Goal: Information Seeking & Learning: Learn about a topic

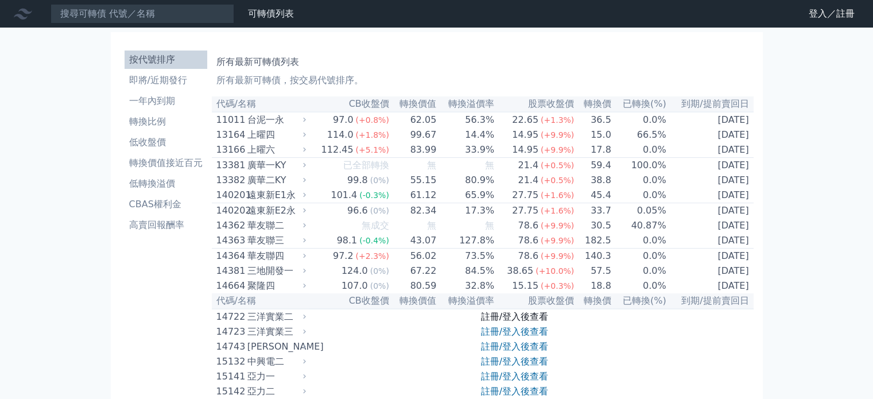
click at [522, 322] on link "註冊/登入後查看" at bounding box center [514, 316] width 67 height 11
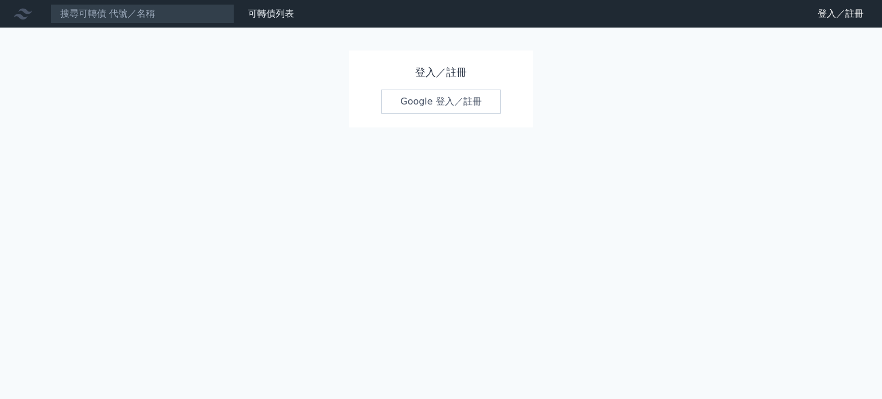
click at [447, 99] on link "Google 登入／註冊" at bounding box center [440, 102] width 119 height 24
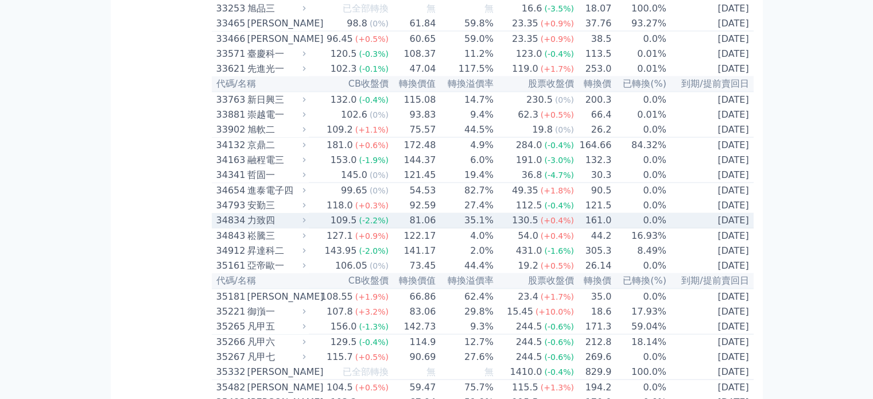
scroll to position [2182, 0]
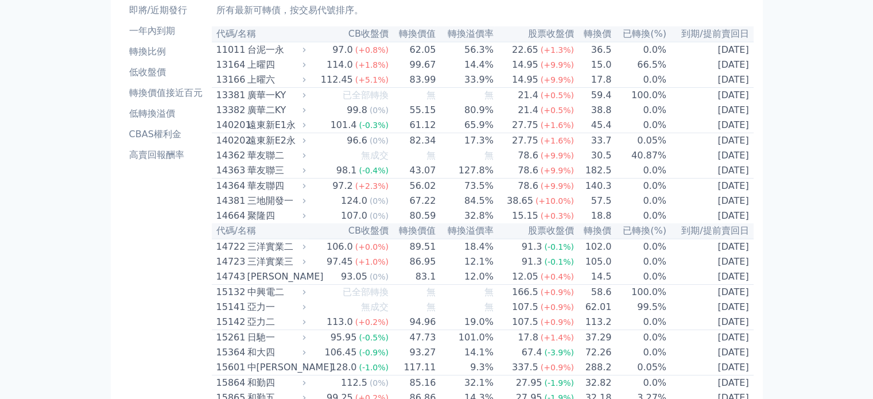
scroll to position [0, 0]
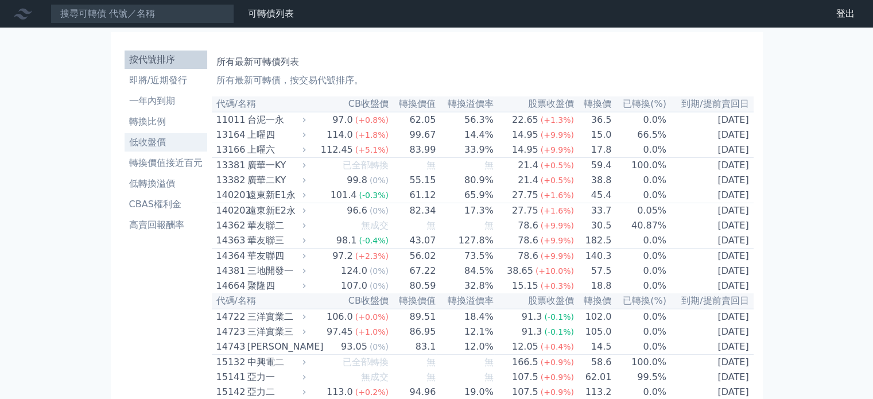
click at [154, 145] on li "低收盤價" at bounding box center [166, 143] width 83 height 14
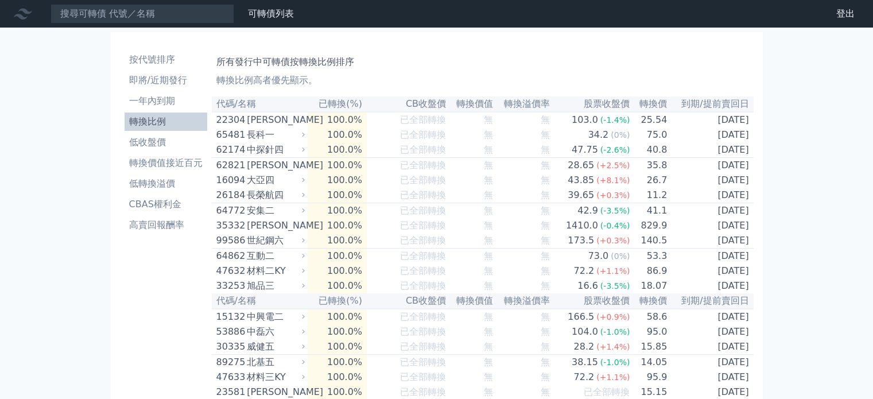
click at [145, 113] on link "轉換比例" at bounding box center [166, 122] width 83 height 18
click at [149, 120] on li "轉換比例" at bounding box center [166, 122] width 83 height 14
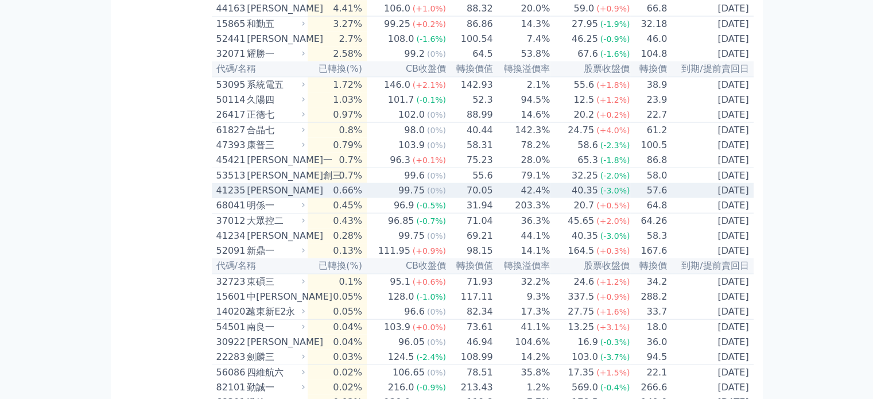
scroll to position [2563, 0]
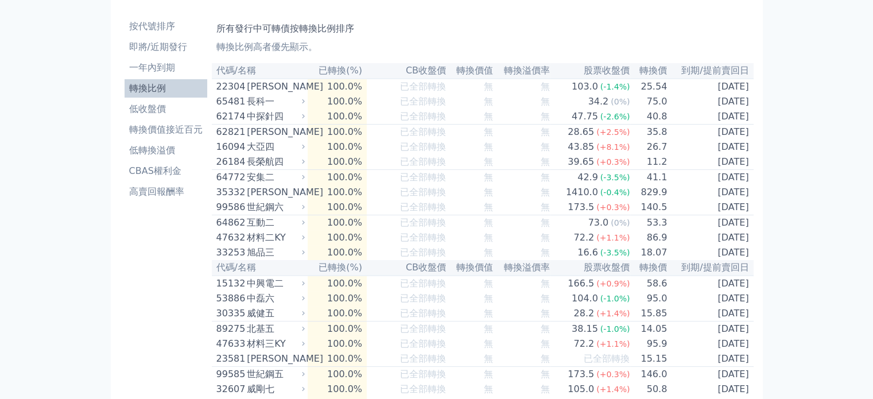
scroll to position [0, 0]
